Goal: Information Seeking & Learning: Check status

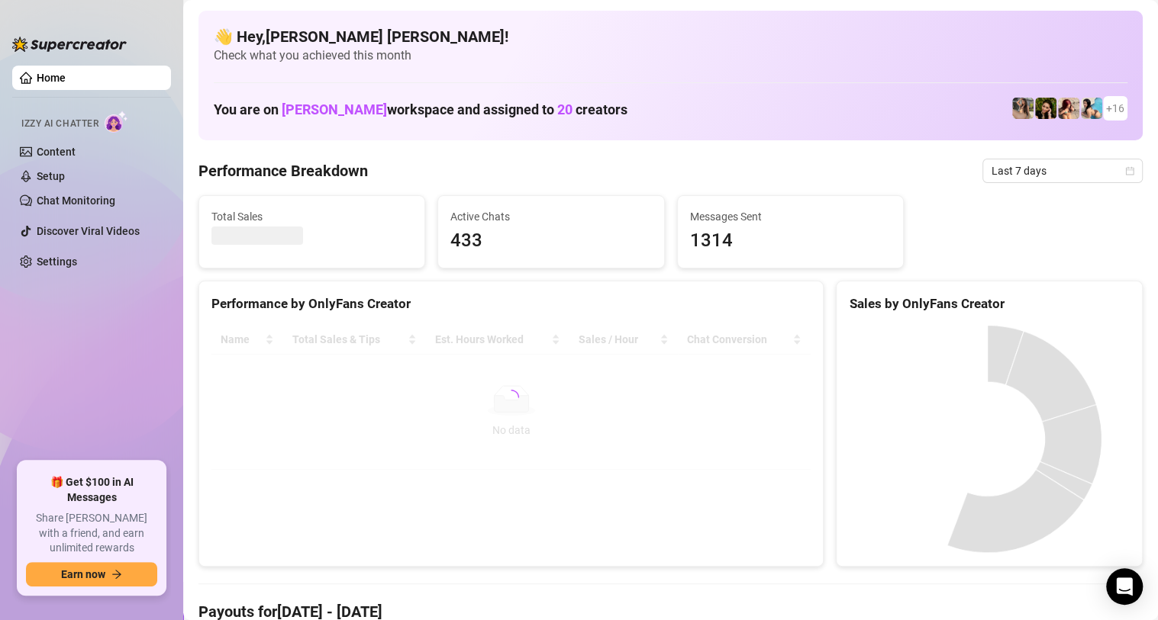
click at [465, 162] on div "Performance Breakdown Last 7 days" at bounding box center [670, 171] width 944 height 24
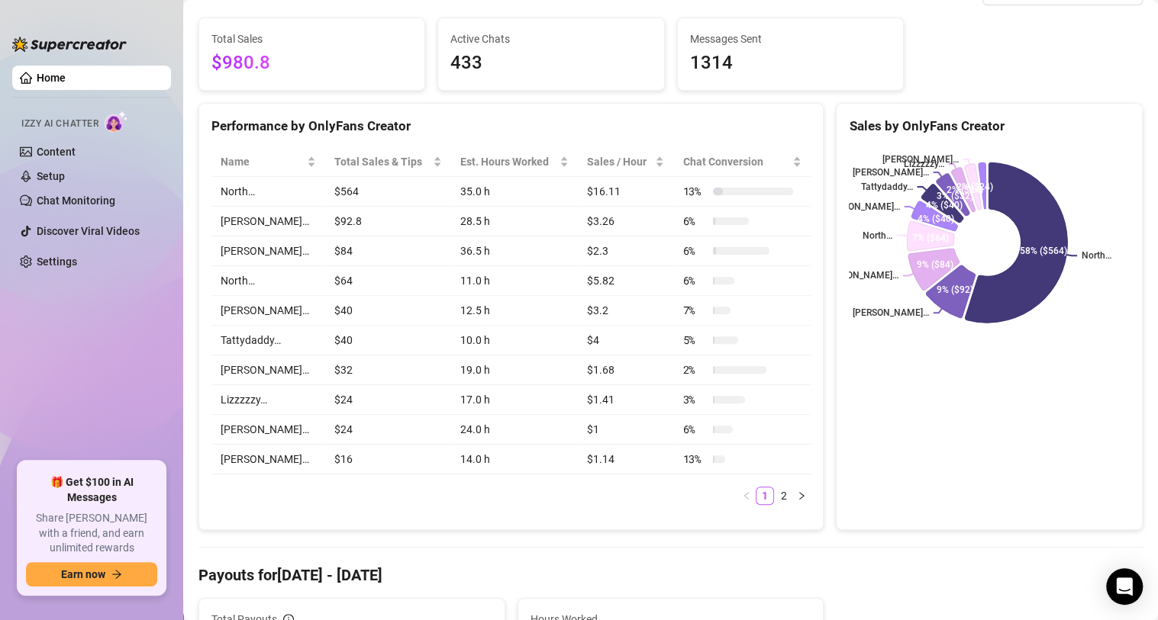
scroll to position [153, 0]
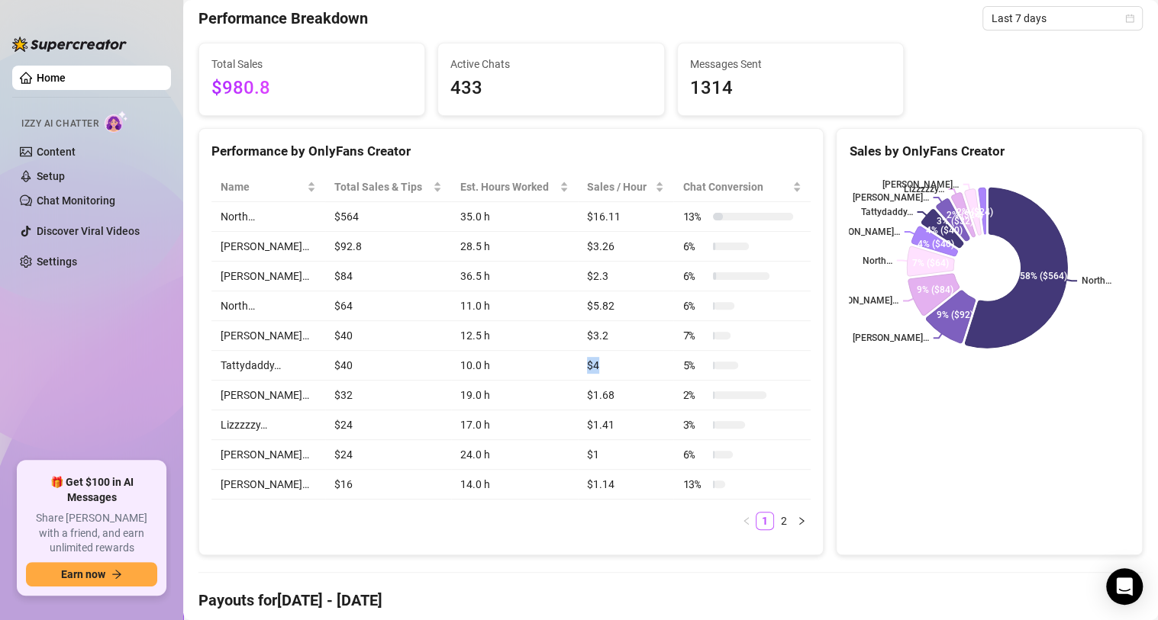
drag, startPoint x: 581, startPoint y: 364, endPoint x: 555, endPoint y: 362, distance: 26.0
click at [555, 362] on tr "Tattydaddy… $40 10.0 h $4 5 %" at bounding box center [510, 366] width 599 height 30
click at [548, 354] on td "10.0 h" at bounding box center [514, 366] width 127 height 30
click at [543, 328] on td "12.5 h" at bounding box center [514, 336] width 127 height 30
drag, startPoint x: 346, startPoint y: 334, endPoint x: 306, endPoint y: 334, distance: 39.7
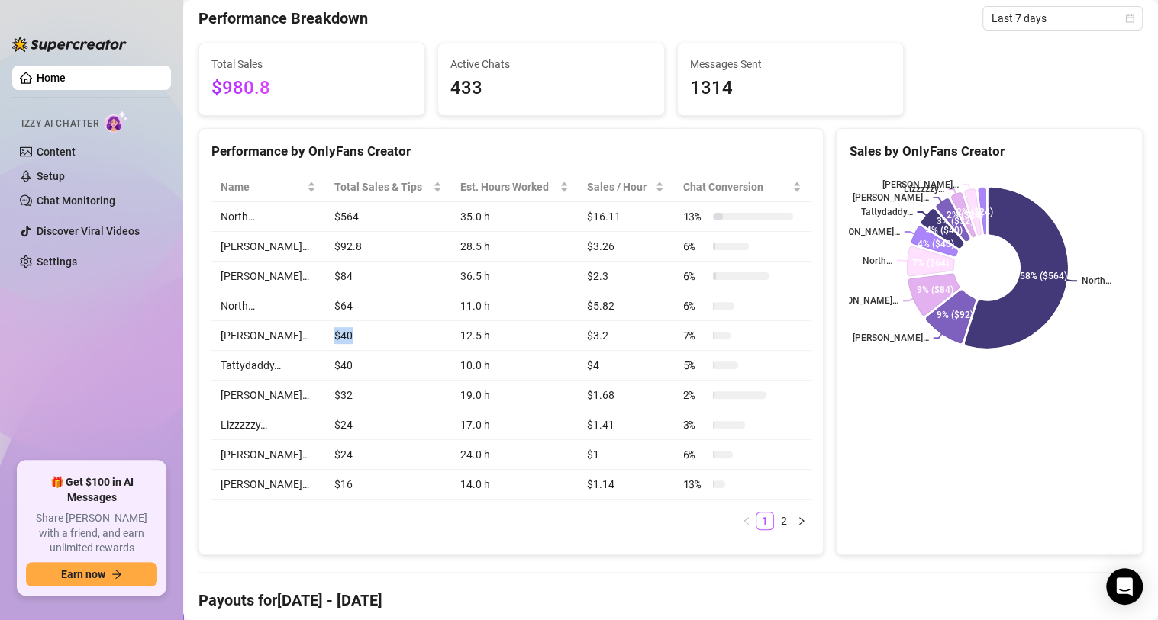
click at [325, 334] on td "$40" at bounding box center [388, 336] width 126 height 30
click at [401, 346] on td "$40" at bounding box center [388, 336] width 126 height 30
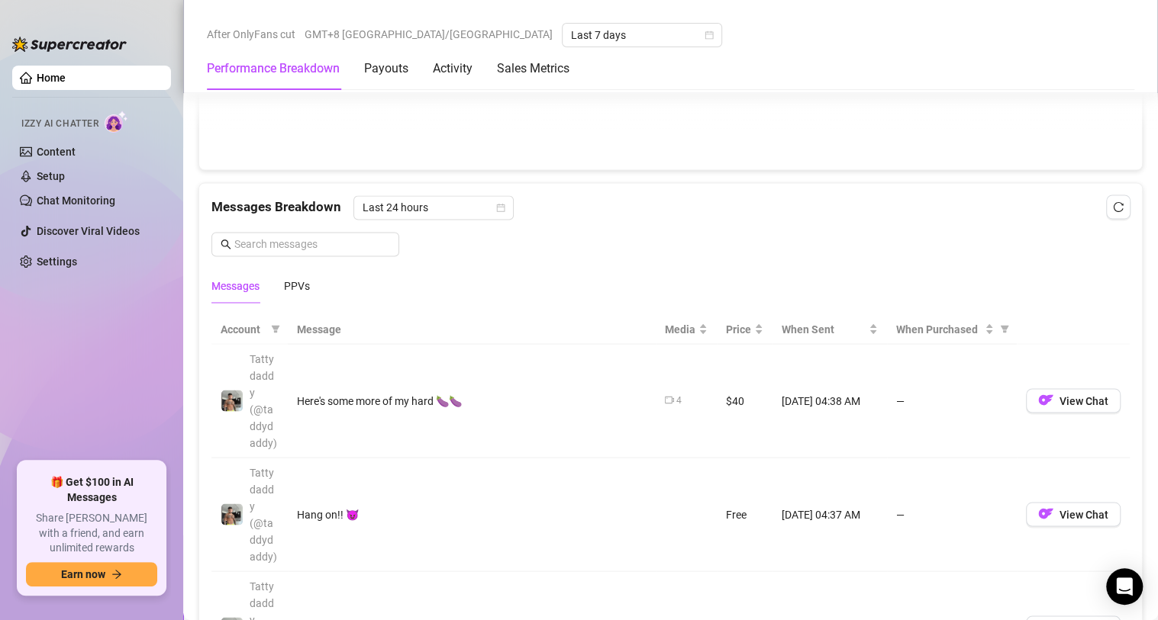
scroll to position [1602, 0]
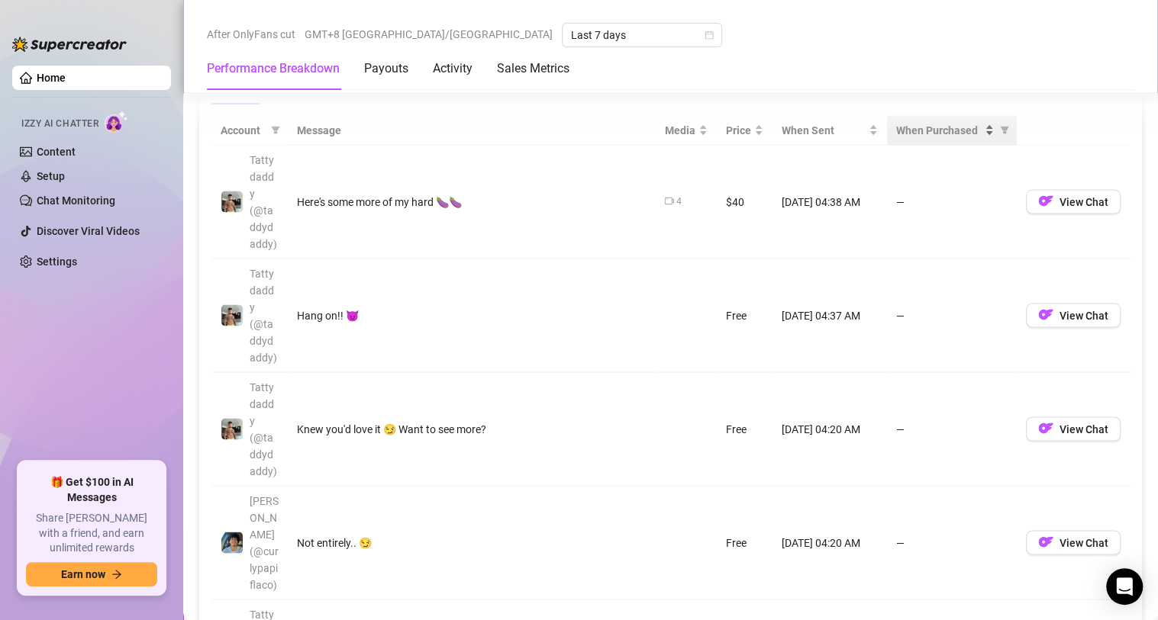
click at [914, 131] on span "When Purchased" at bounding box center [938, 129] width 85 height 17
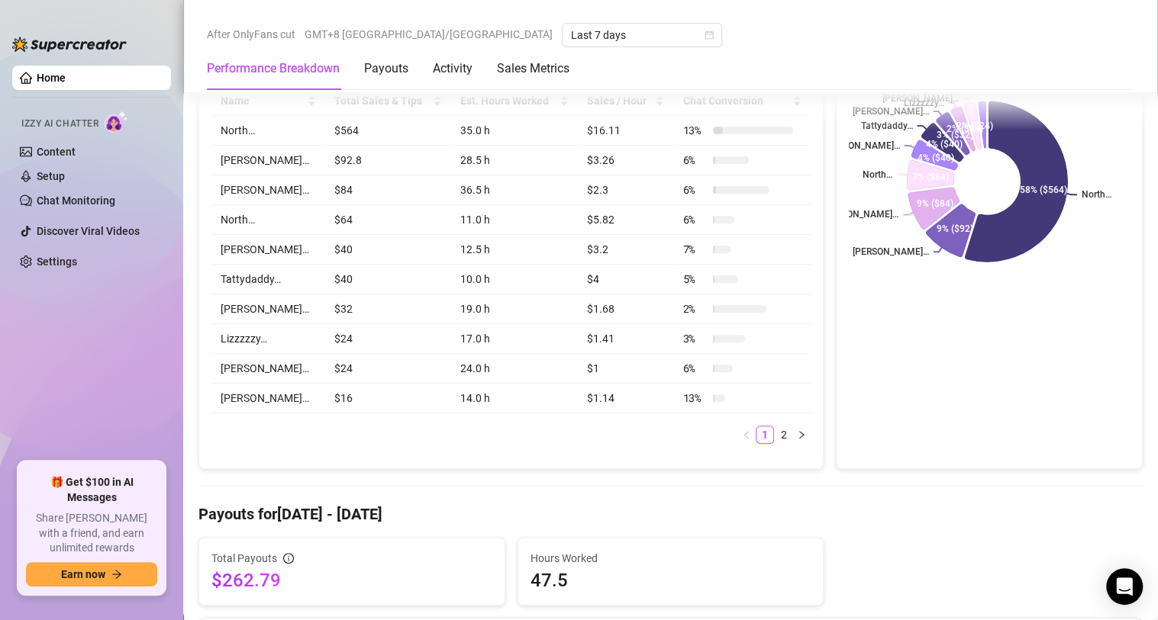
scroll to position [229, 0]
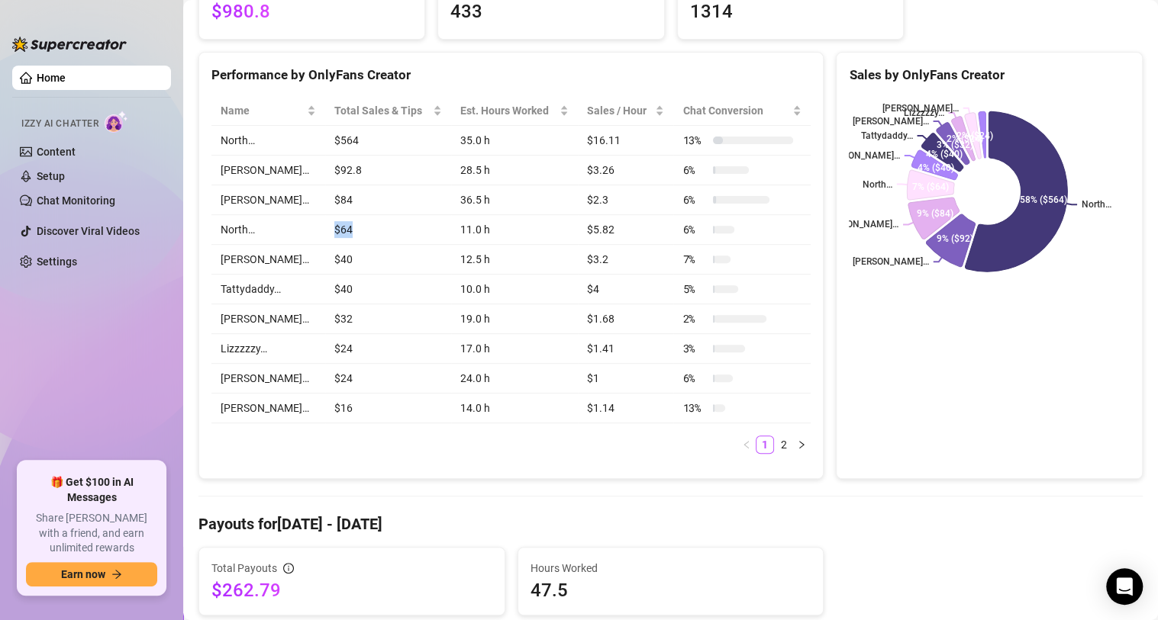
drag, startPoint x: 334, startPoint y: 227, endPoint x: 303, endPoint y: 224, distance: 31.4
click at [325, 224] on td "$64" at bounding box center [388, 230] width 126 height 30
click at [345, 246] on td "$40" at bounding box center [388, 260] width 126 height 30
drag, startPoint x: 340, startPoint y: 195, endPoint x: 288, endPoint y: 196, distance: 51.9
click at [288, 196] on tr "[PERSON_NAME]… $84 36.5 h $2.3 6 %" at bounding box center [510, 200] width 599 height 30
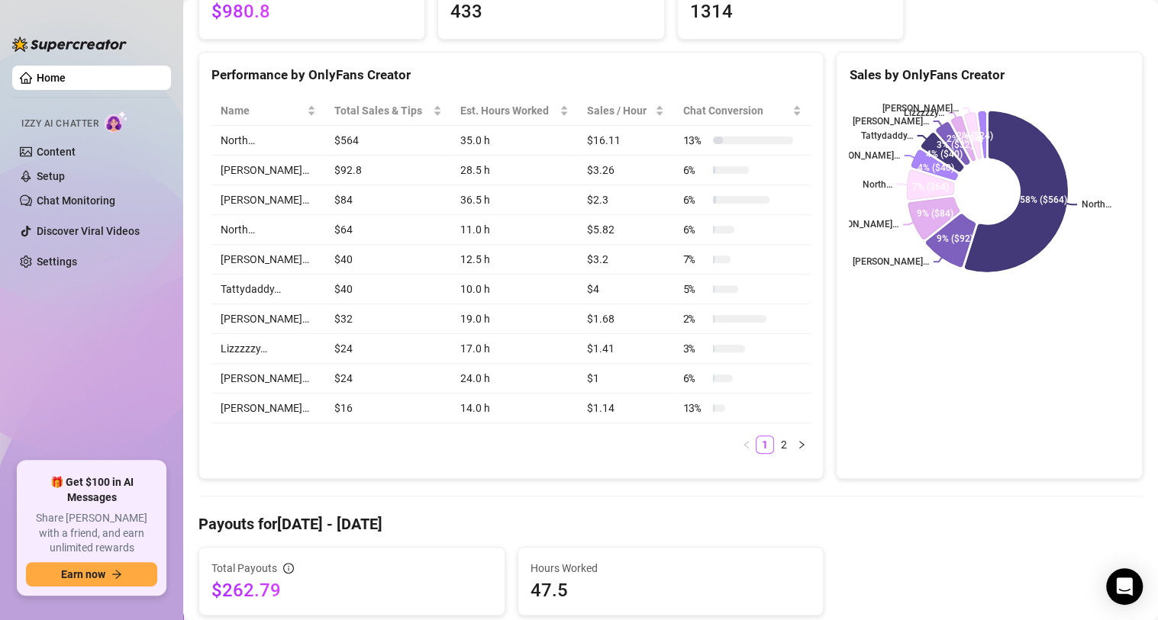
click at [603, 214] on td "$2.3" at bounding box center [626, 200] width 96 height 30
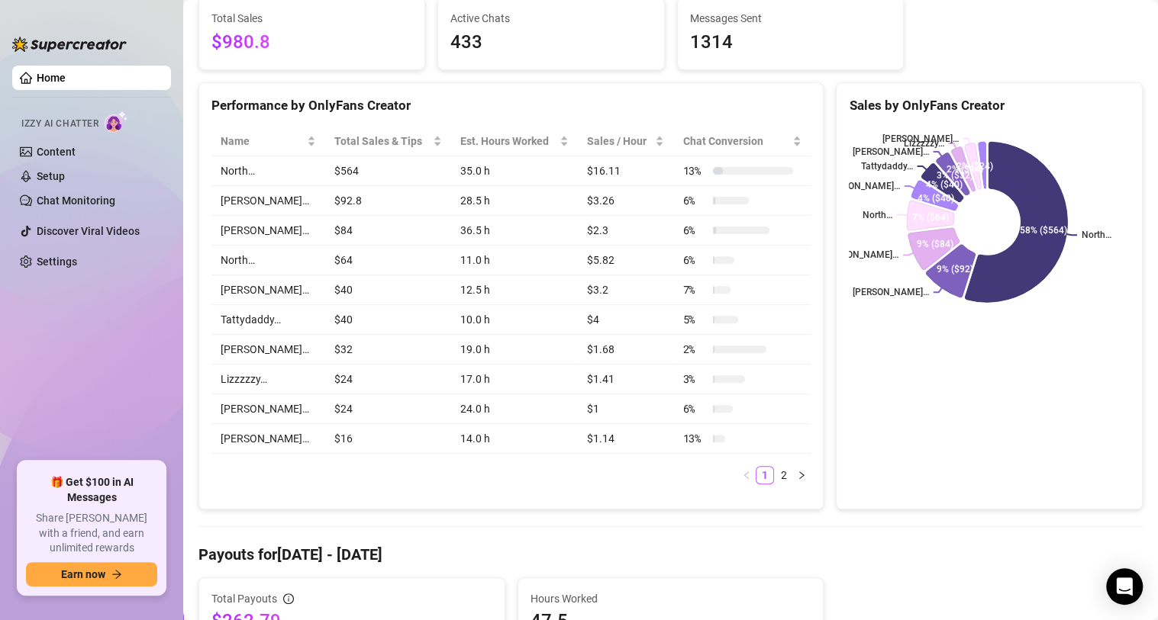
scroll to position [76, 0]
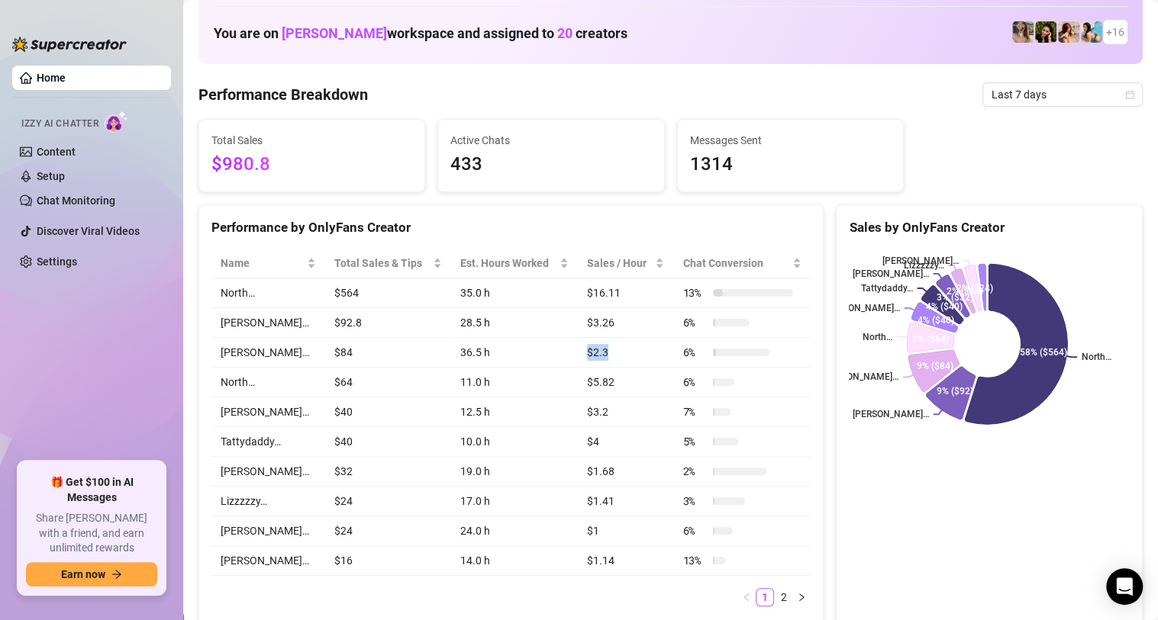
drag, startPoint x: 601, startPoint y: 353, endPoint x: 554, endPoint y: 367, distance: 48.5
click at [554, 367] on tr "[PERSON_NAME]… $84 36.5 h $2.3 6 %" at bounding box center [510, 353] width 599 height 30
click at [546, 387] on td "11.0 h" at bounding box center [514, 383] width 127 height 30
drag, startPoint x: 571, startPoint y: 390, endPoint x: 423, endPoint y: 391, distance: 147.3
click at [428, 391] on tr "North… $64 11.0 h $5.82 6 %" at bounding box center [510, 383] width 599 height 30
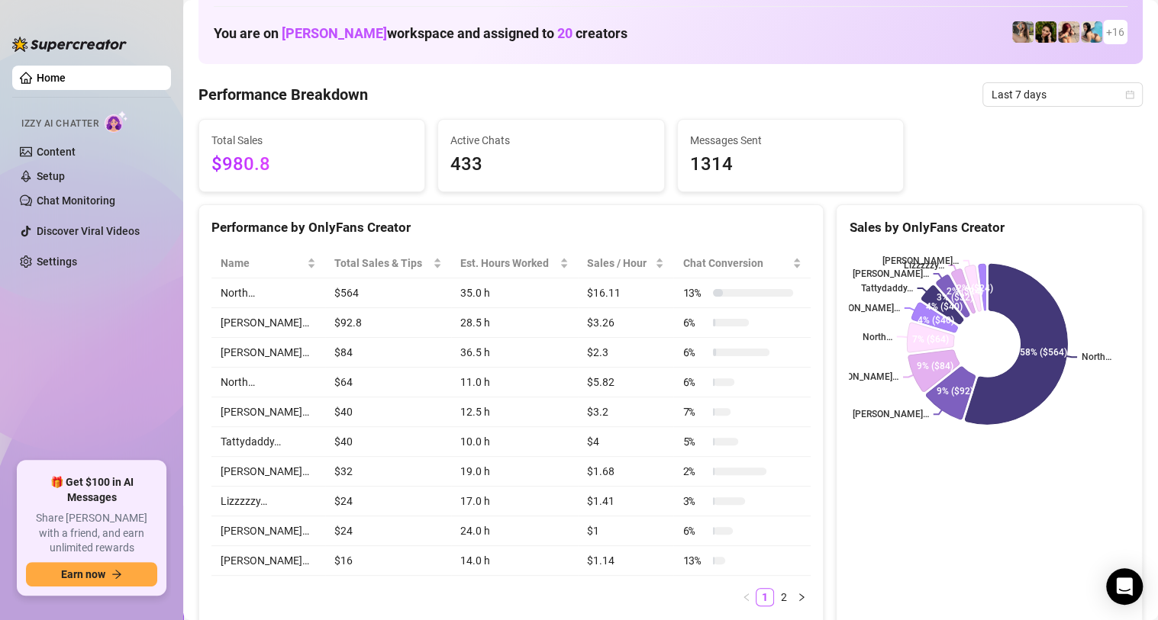
click at [288, 378] on td "North…" at bounding box center [268, 383] width 114 height 30
drag, startPoint x: 304, startPoint y: 343, endPoint x: 381, endPoint y: 346, distance: 76.4
click at [381, 346] on tr "[PERSON_NAME]… $84 36.5 h $2.3 6 %" at bounding box center [510, 353] width 599 height 30
click at [361, 427] on td "$40" at bounding box center [388, 413] width 126 height 30
click at [286, 475] on tr "[PERSON_NAME]… $32 19.0 h $1.68 2 %" at bounding box center [510, 472] width 599 height 30
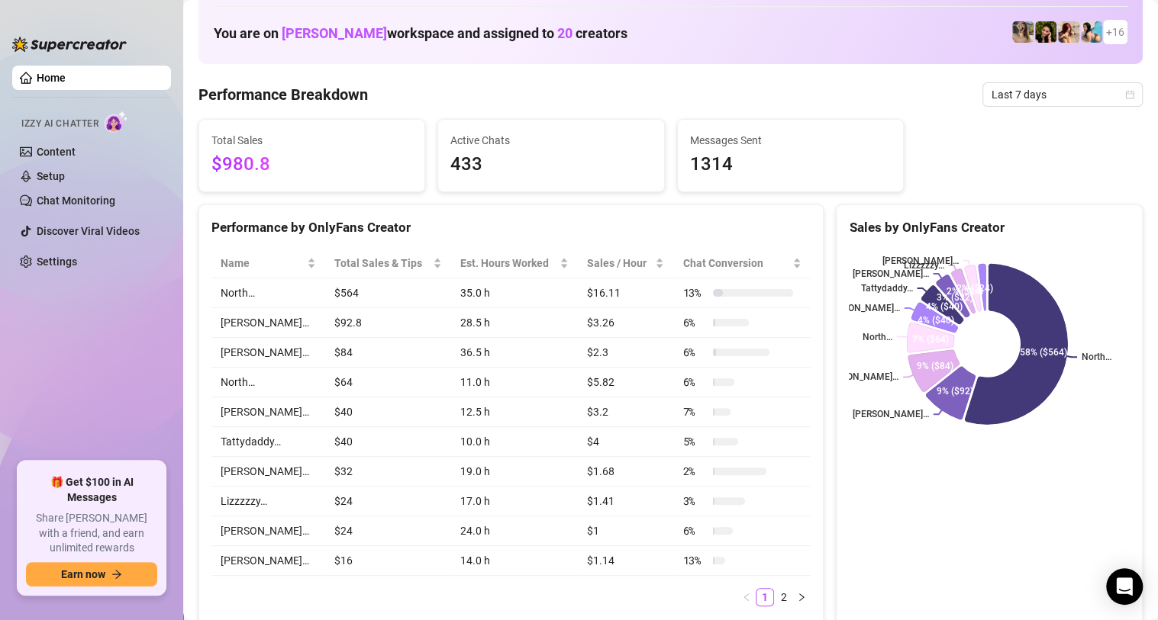
click at [325, 479] on td "$32" at bounding box center [388, 472] width 126 height 30
drag, startPoint x: 334, startPoint y: 474, endPoint x: 282, endPoint y: 478, distance: 52.8
click at [282, 478] on tr "[PERSON_NAME]… $32 19.0 h $1.68 2 %" at bounding box center [510, 472] width 599 height 30
click at [361, 485] on td "$32" at bounding box center [388, 472] width 126 height 30
drag, startPoint x: 347, startPoint y: 507, endPoint x: 288, endPoint y: 510, distance: 58.9
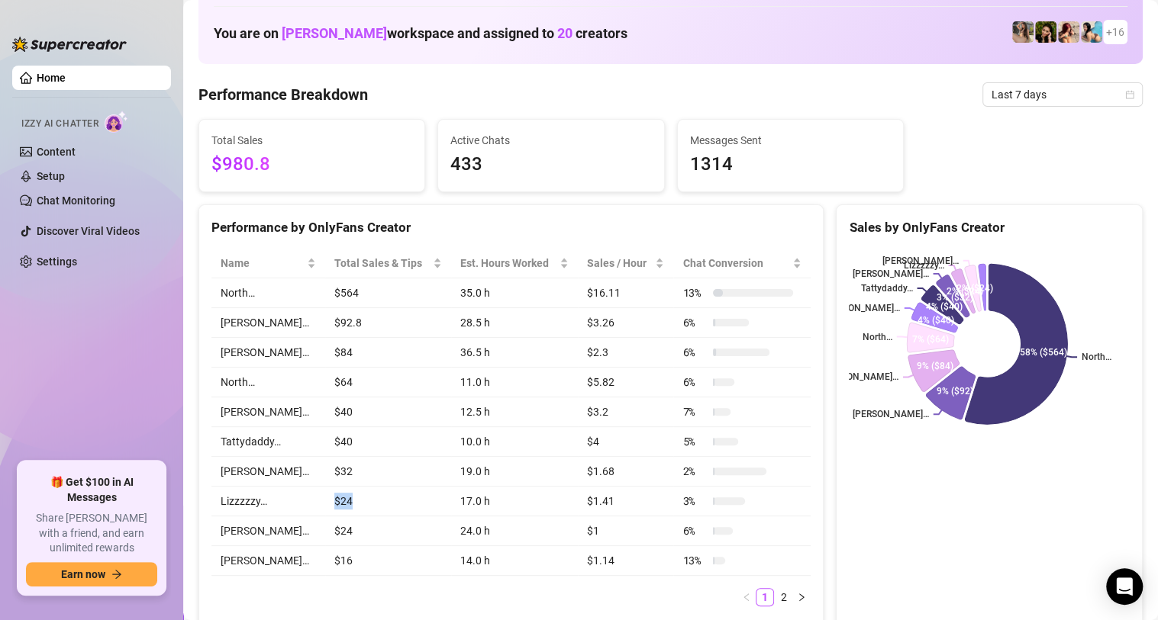
click at [288, 510] on tr "Lizzzzzy… $24 17.0 h $1.41 3 %" at bounding box center [510, 502] width 599 height 30
